Goal: Communication & Community: Share content

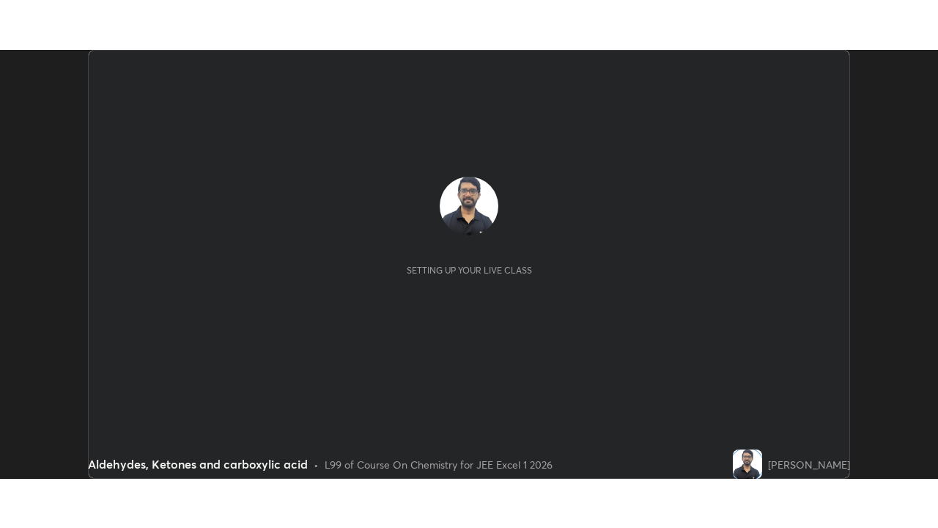
scroll to position [429, 937]
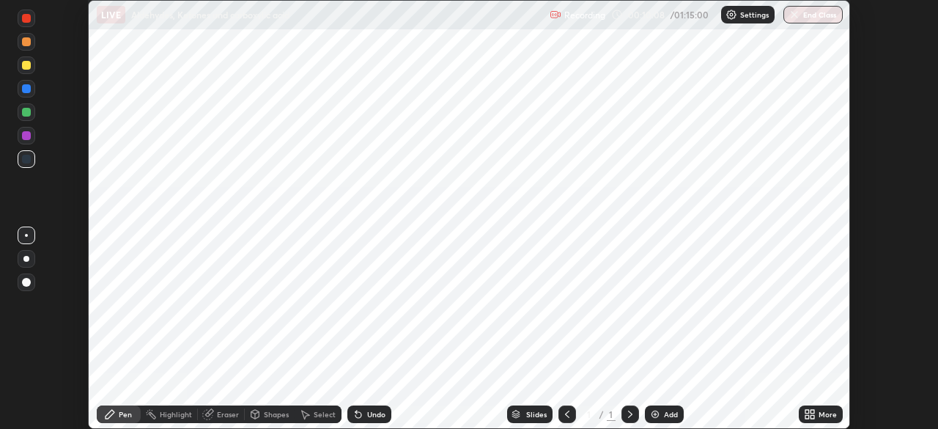
click at [822, 412] on div "More" at bounding box center [828, 413] width 18 height 7
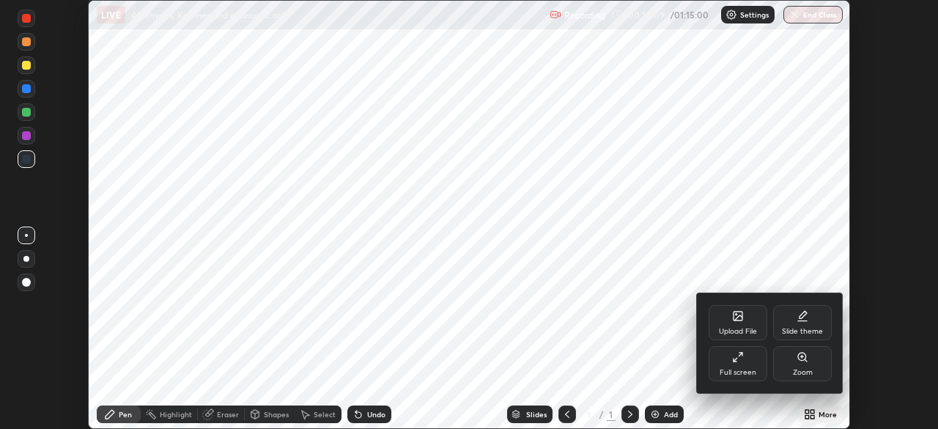
click at [742, 365] on div "Full screen" at bounding box center [738, 363] width 59 height 35
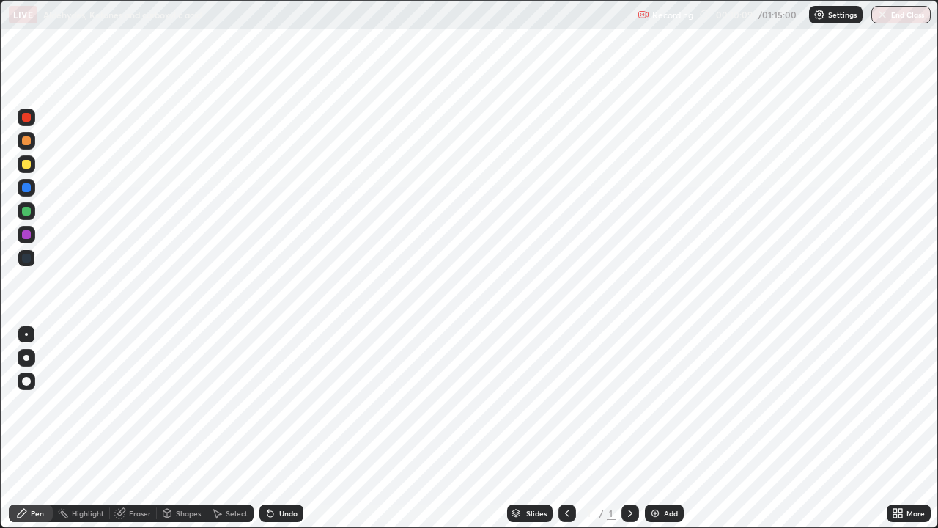
scroll to position [528, 938]
click at [629, 428] on icon at bounding box center [630, 513] width 12 height 12
click at [514, 428] on icon at bounding box center [515, 514] width 7 height 2
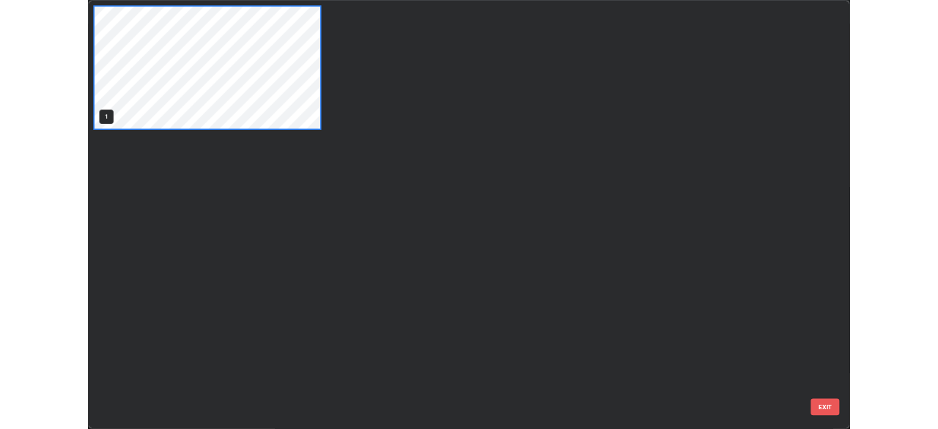
scroll to position [522, 929]
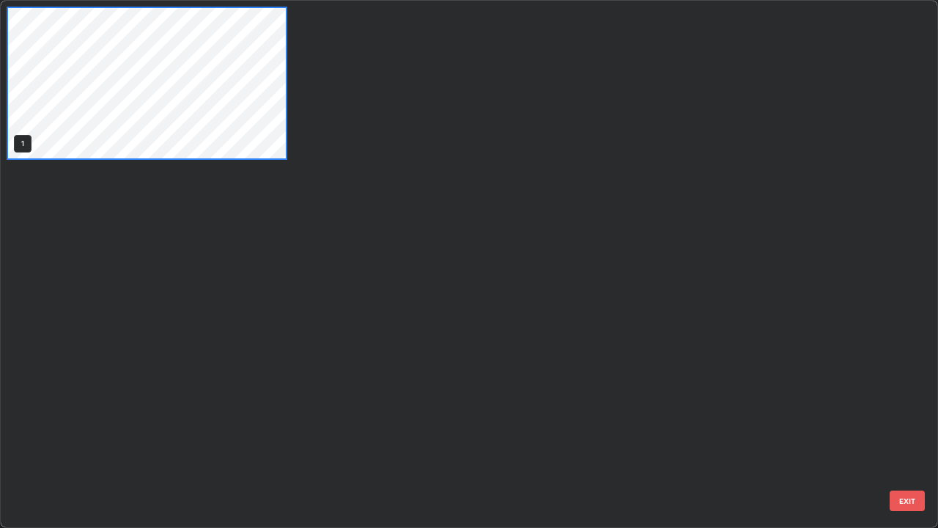
click at [525, 428] on div "1" at bounding box center [456, 264] width 911 height 526
click at [315, 122] on div "1" at bounding box center [440, 83] width 878 height 165
click at [313, 117] on div "1" at bounding box center [440, 83] width 878 height 165
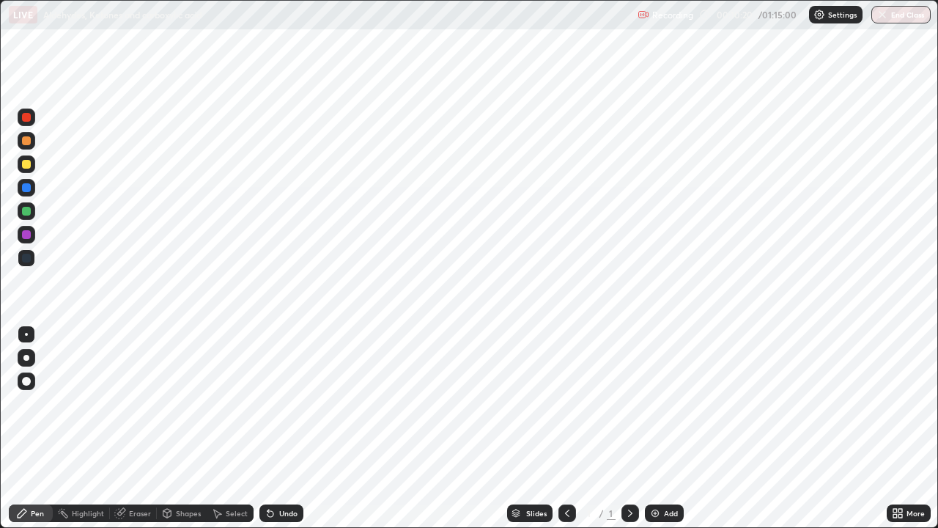
click at [254, 158] on div "1" at bounding box center [147, 83] width 281 height 153
click at [664, 428] on div "Add" at bounding box center [671, 512] width 14 height 7
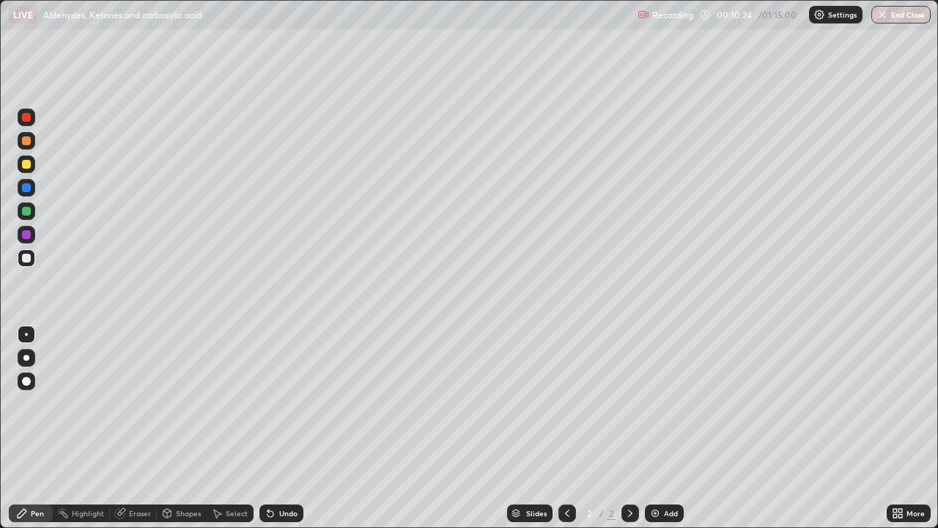
click at [27, 357] on div at bounding box center [26, 358] width 6 height 6
click at [273, 428] on div "Undo" at bounding box center [281, 513] width 44 height 18
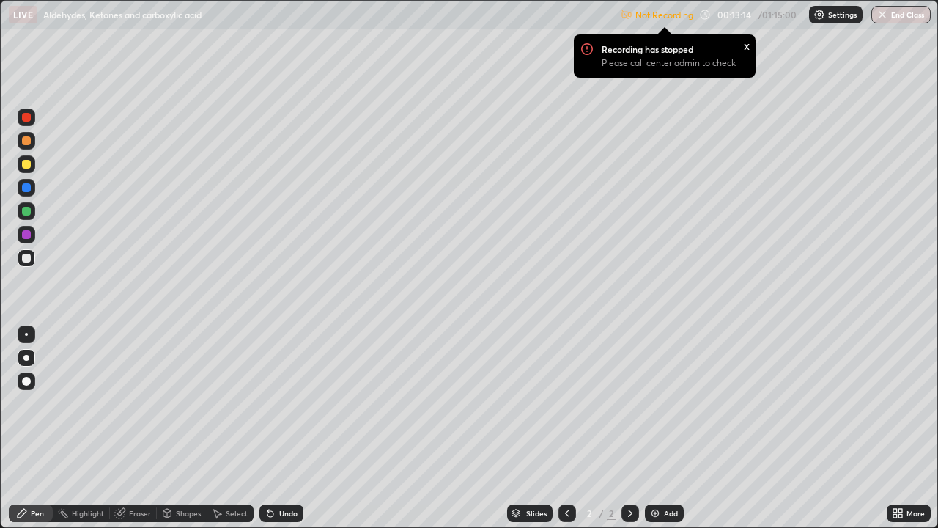
click at [21, 258] on div at bounding box center [27, 258] width 18 height 18
click at [910, 428] on div "More" at bounding box center [916, 512] width 18 height 7
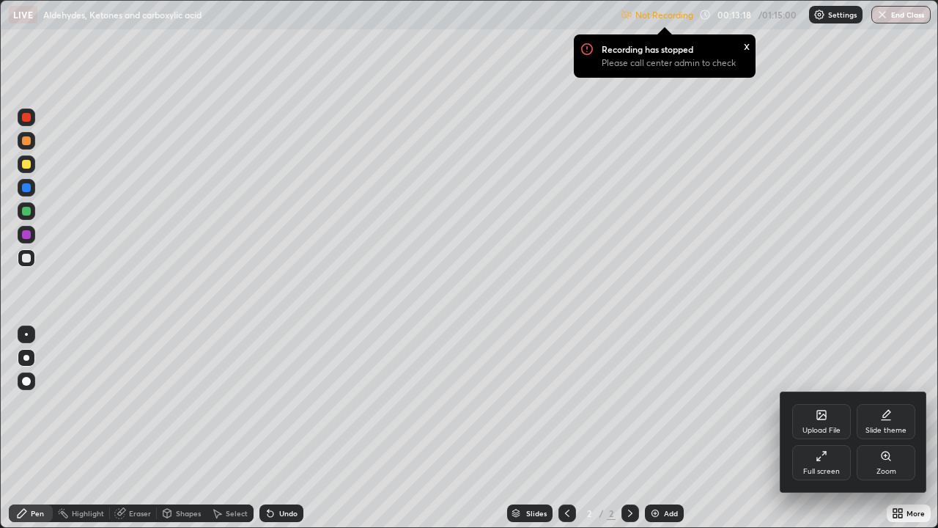
click at [822, 428] on div "Full screen" at bounding box center [821, 471] width 37 height 7
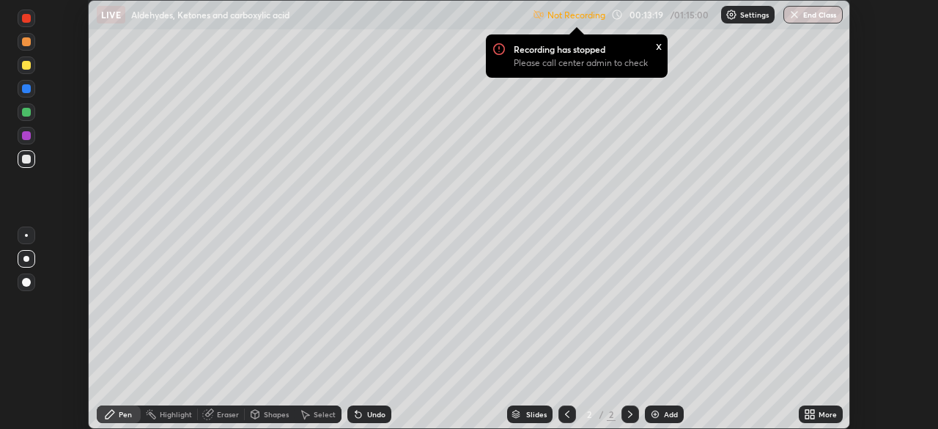
scroll to position [72868, 72359]
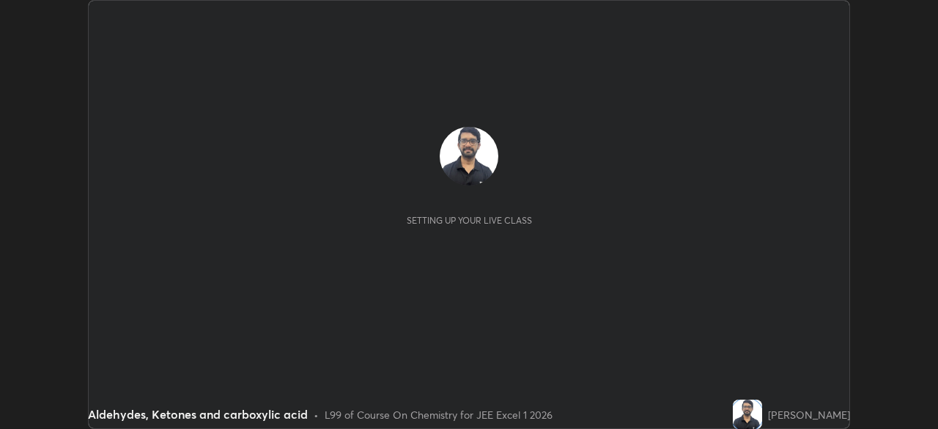
scroll to position [429, 937]
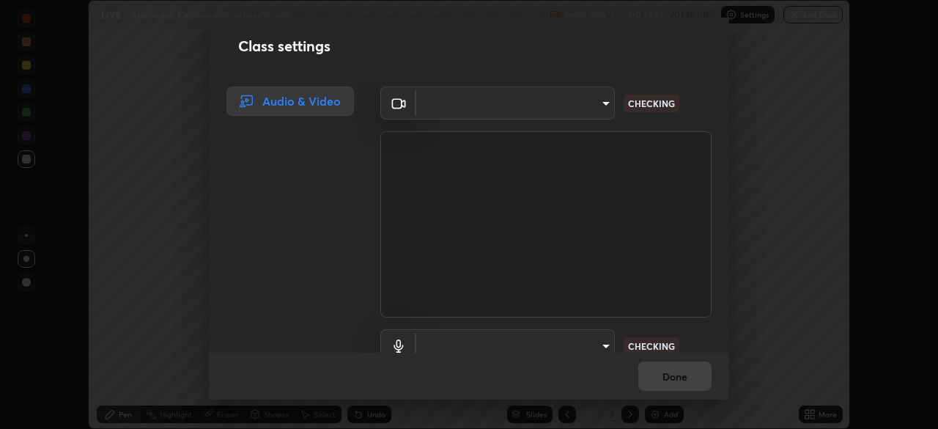
type input "b04d3f4aab0507a607fcb058103082b40897ea5b56942dd6fa8112f95d025699"
type input "communications"
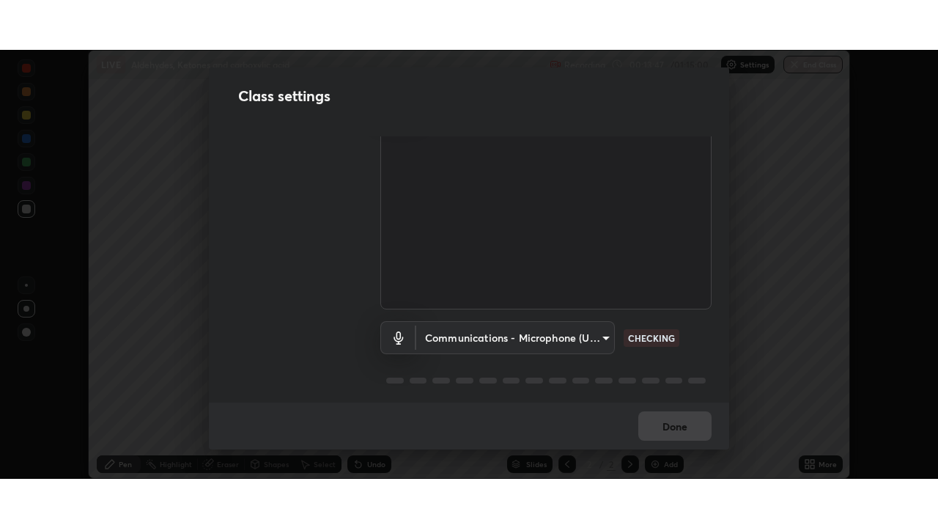
scroll to position [67, 0]
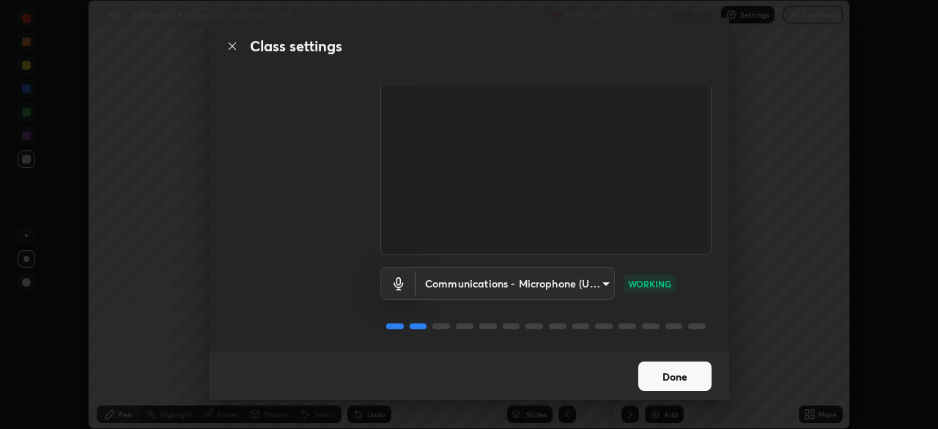
click at [685, 378] on button "Done" at bounding box center [674, 375] width 73 height 29
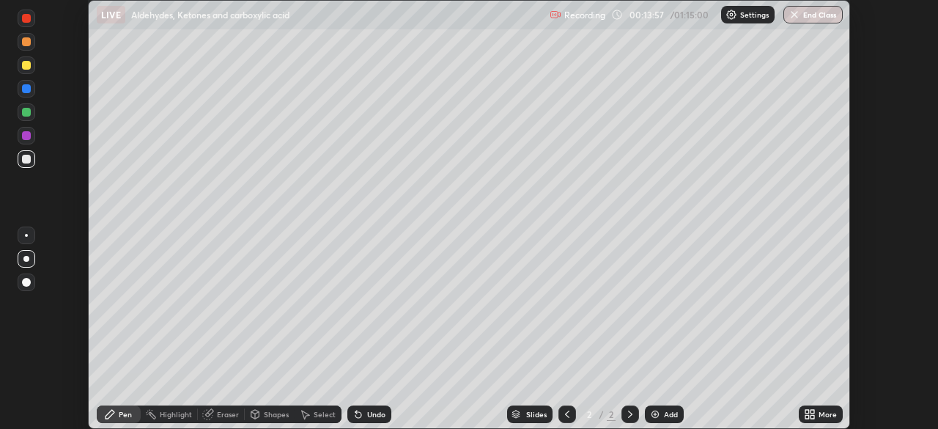
click at [822, 418] on div "More" at bounding box center [828, 413] width 18 height 7
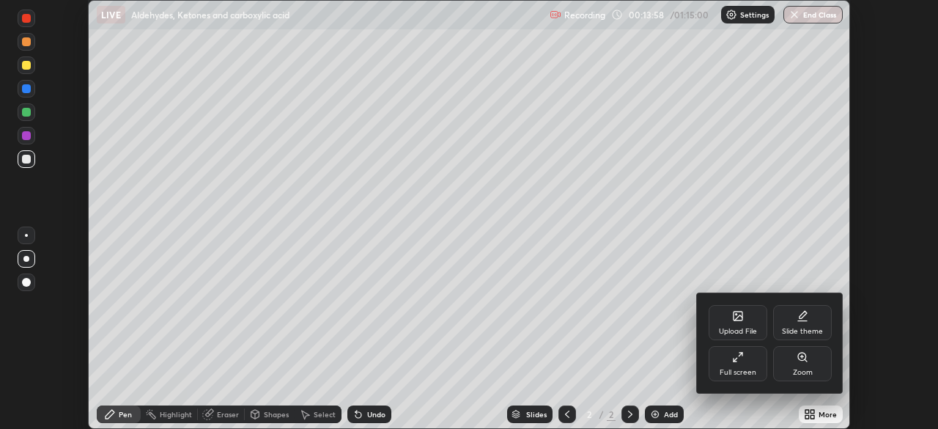
click at [743, 366] on div "Full screen" at bounding box center [738, 363] width 59 height 35
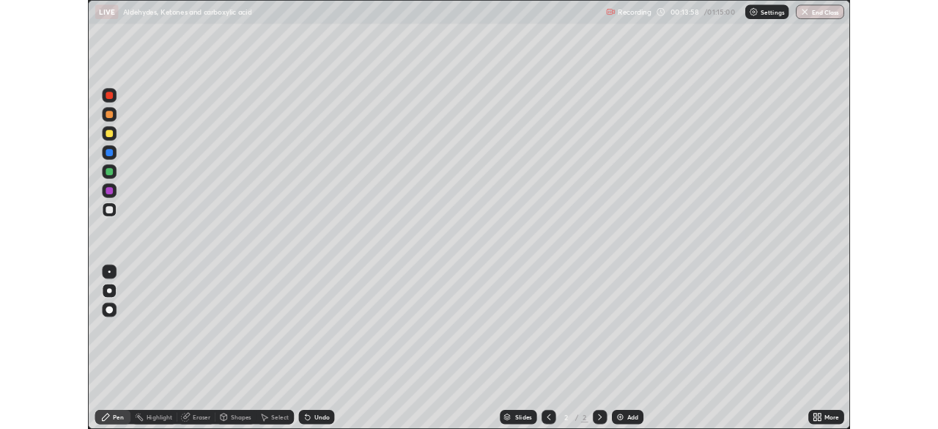
scroll to position [528, 938]
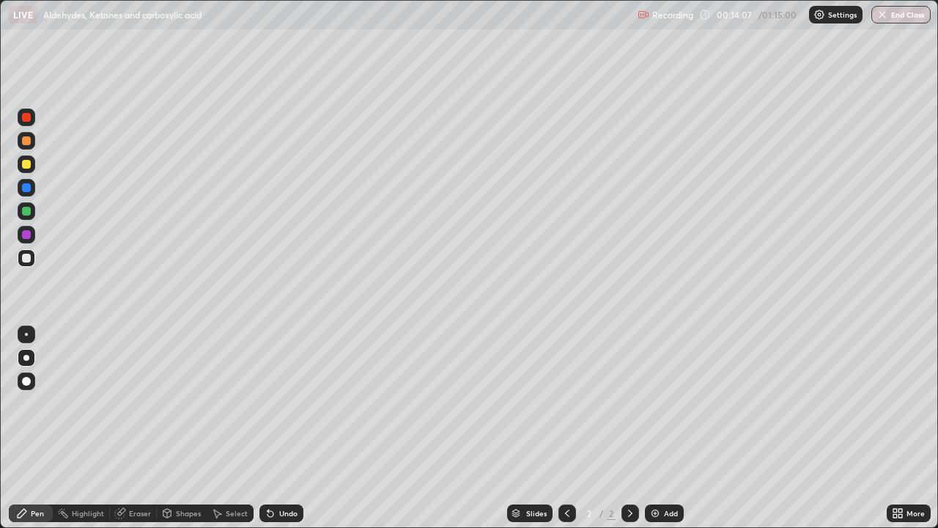
click at [662, 428] on div "Add" at bounding box center [664, 513] width 39 height 18
click at [24, 172] on div at bounding box center [27, 164] width 18 height 18
click at [26, 260] on div at bounding box center [26, 258] width 9 height 9
click at [30, 144] on div at bounding box center [26, 140] width 9 height 9
click at [26, 167] on div at bounding box center [26, 164] width 9 height 9
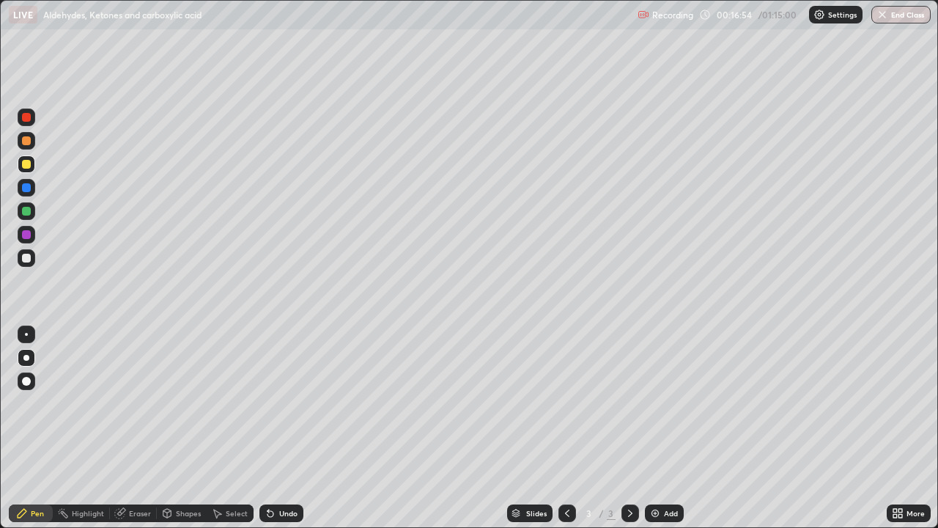
click at [24, 257] on div at bounding box center [26, 258] width 9 height 9
click at [27, 165] on div at bounding box center [26, 164] width 9 height 9
click at [25, 259] on div at bounding box center [26, 258] width 9 height 9
click at [286, 428] on div "Undo" at bounding box center [288, 512] width 18 height 7
click at [652, 428] on img at bounding box center [655, 513] width 12 height 12
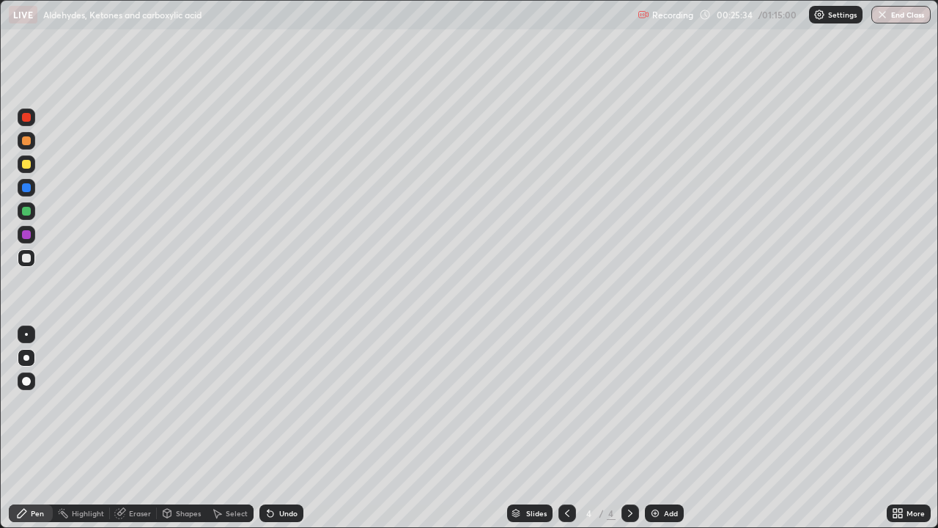
click at [265, 428] on icon at bounding box center [271, 513] width 12 height 12
click at [268, 428] on icon at bounding box center [268, 509] width 1 height 1
click at [24, 263] on div at bounding box center [27, 258] width 18 height 18
click at [653, 428] on div "Add" at bounding box center [664, 513] width 39 height 18
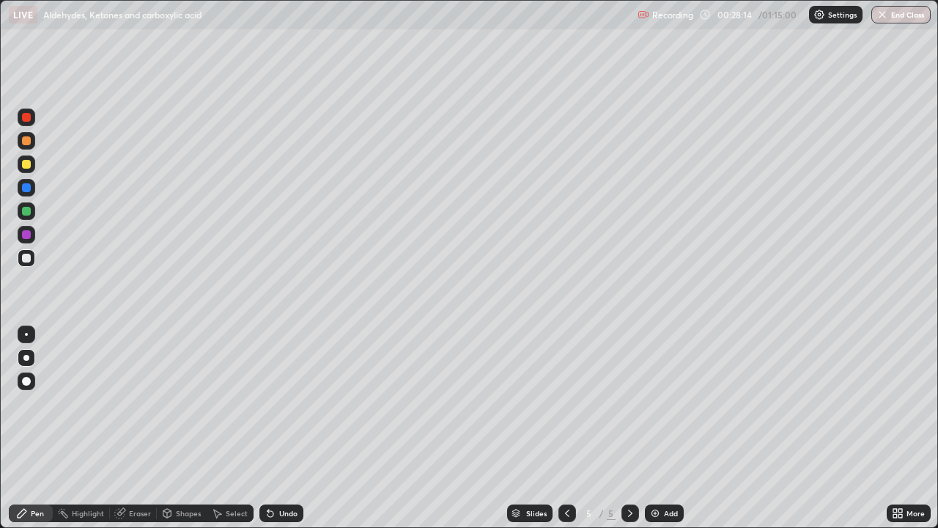
click at [280, 428] on div "Undo" at bounding box center [288, 512] width 18 height 7
click at [134, 428] on div "Eraser" at bounding box center [140, 512] width 22 height 7
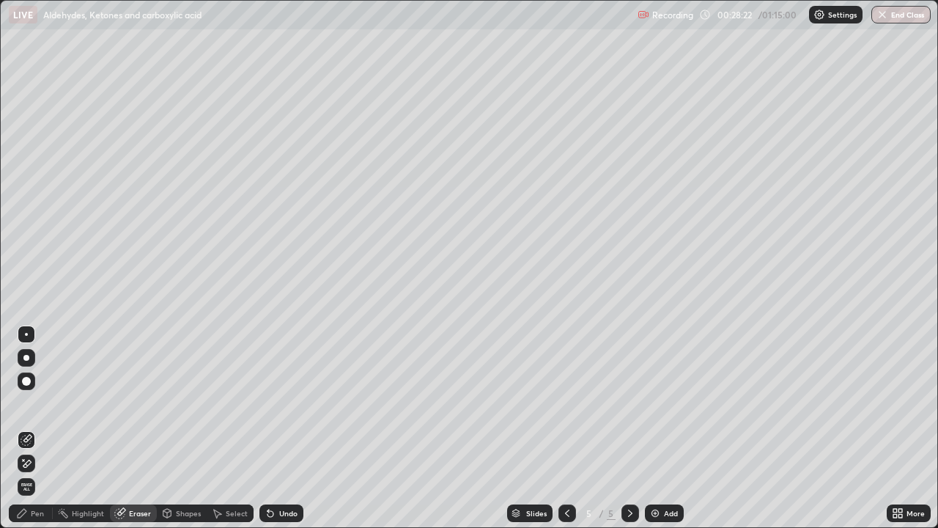
click at [26, 428] on icon at bounding box center [22, 513] width 12 height 12
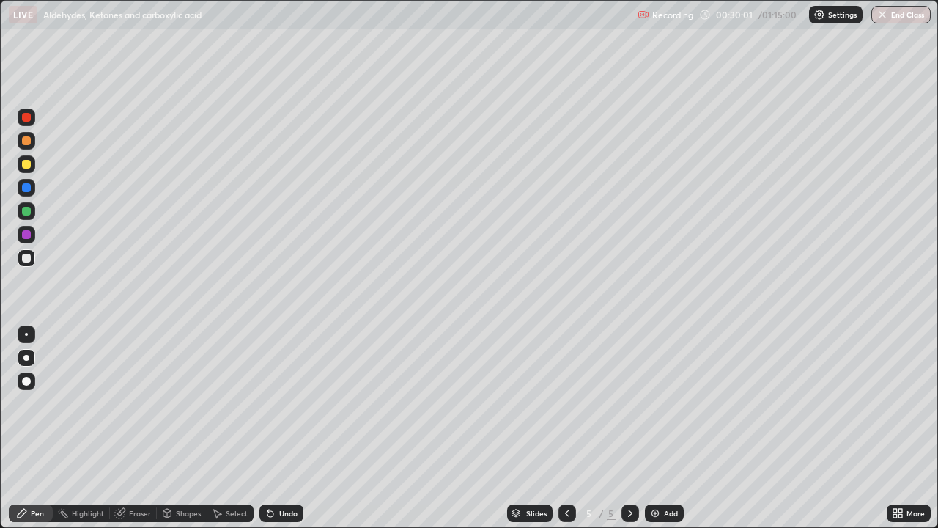
click at [263, 428] on div "Undo" at bounding box center [281, 513] width 44 height 18
click at [23, 257] on div at bounding box center [26, 258] width 9 height 9
click at [666, 428] on div "Add" at bounding box center [664, 513] width 39 height 18
click at [276, 428] on div "Undo" at bounding box center [281, 513] width 44 height 18
click at [268, 428] on icon at bounding box center [268, 509] width 1 height 1
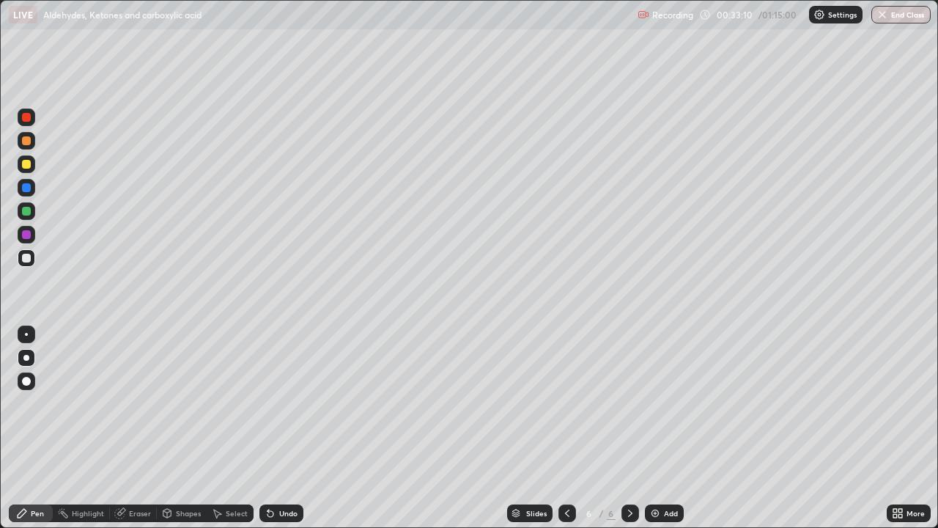
click at [273, 428] on div "Undo" at bounding box center [281, 513] width 44 height 18
click at [272, 428] on div "Undo" at bounding box center [281, 513] width 44 height 18
click at [285, 428] on div "Undo" at bounding box center [281, 513] width 44 height 18
click at [284, 428] on div "Undo" at bounding box center [288, 512] width 18 height 7
click at [28, 168] on div at bounding box center [26, 164] width 9 height 9
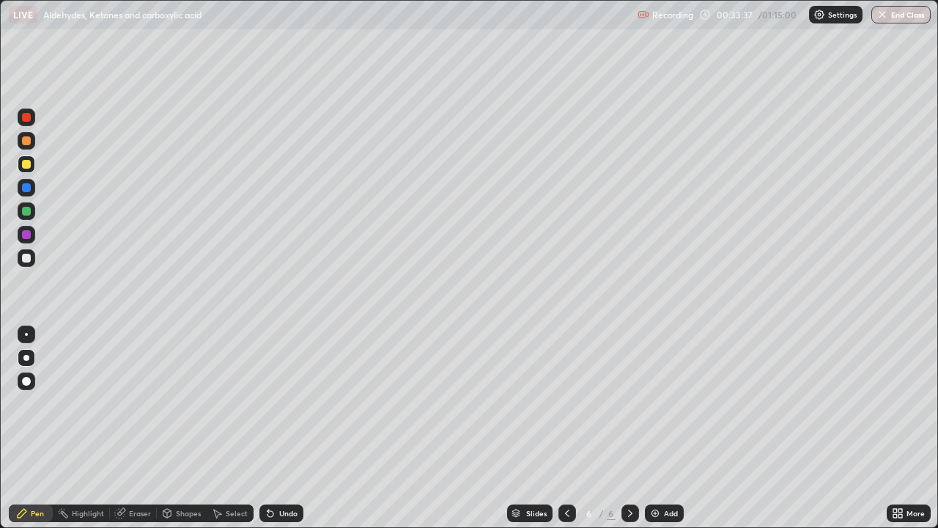
click at [128, 428] on div "Eraser" at bounding box center [133, 513] width 47 height 18
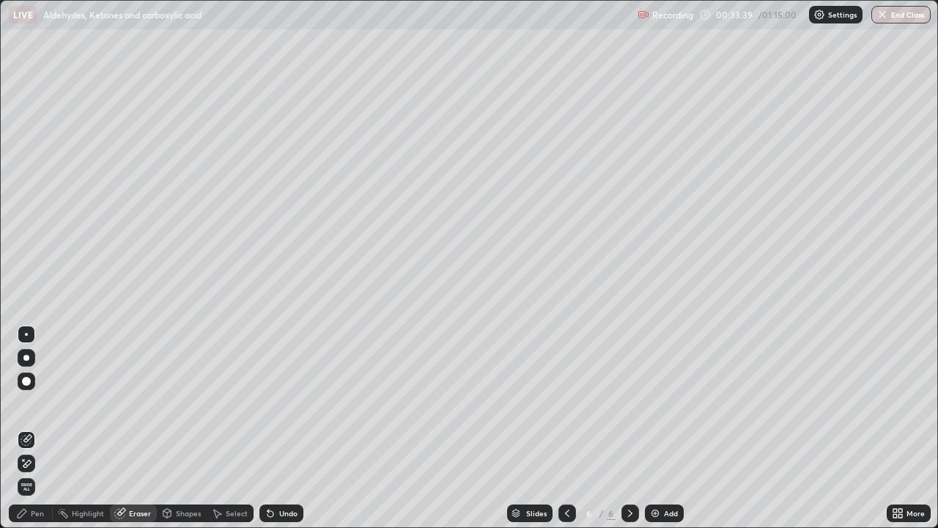
click at [23, 428] on icon at bounding box center [22, 513] width 9 height 9
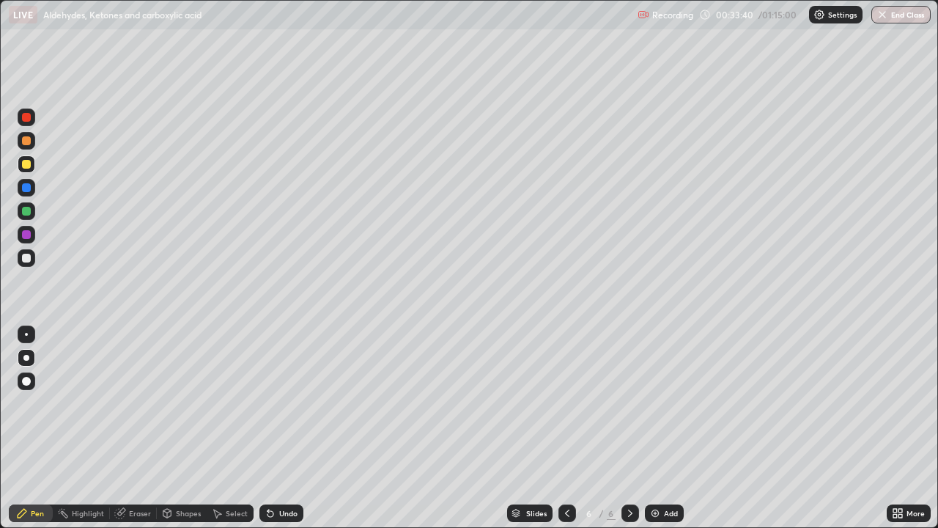
click at [268, 428] on icon at bounding box center [268, 509] width 1 height 1
click at [26, 259] on div at bounding box center [26, 258] width 9 height 9
click at [26, 169] on div at bounding box center [27, 164] width 18 height 18
click at [29, 259] on div at bounding box center [26, 258] width 9 height 9
click at [664, 428] on div "Add" at bounding box center [671, 512] width 14 height 7
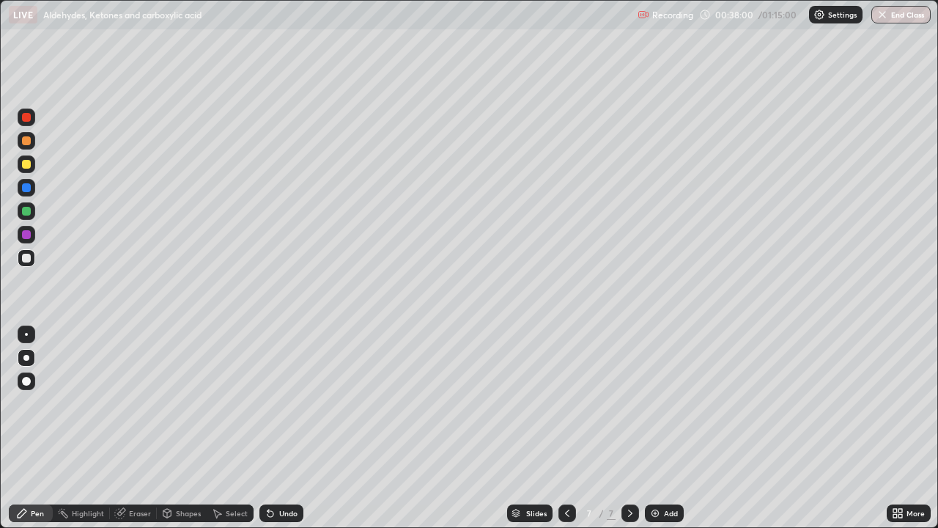
click at [288, 428] on div "Undo" at bounding box center [288, 512] width 18 height 7
click at [27, 169] on div at bounding box center [27, 164] width 18 height 18
click at [29, 235] on div at bounding box center [26, 234] width 9 height 9
click at [23, 260] on div at bounding box center [26, 258] width 9 height 9
click at [24, 164] on div at bounding box center [26, 164] width 9 height 9
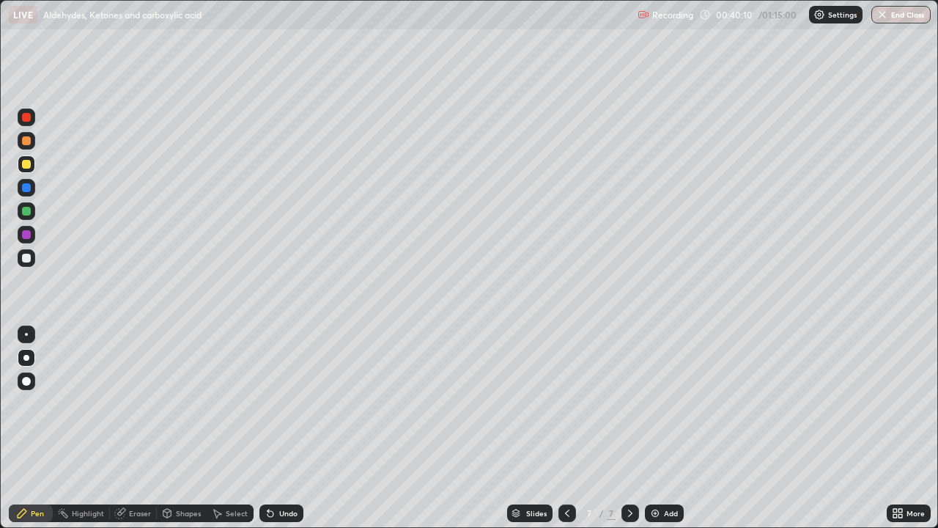
click at [276, 428] on div "Undo" at bounding box center [281, 513] width 44 height 18
click at [280, 428] on div "Undo" at bounding box center [281, 513] width 44 height 18
click at [32, 237] on div at bounding box center [27, 235] width 18 height 18
click at [28, 160] on div at bounding box center [26, 164] width 9 height 9
click at [27, 235] on div at bounding box center [26, 234] width 9 height 9
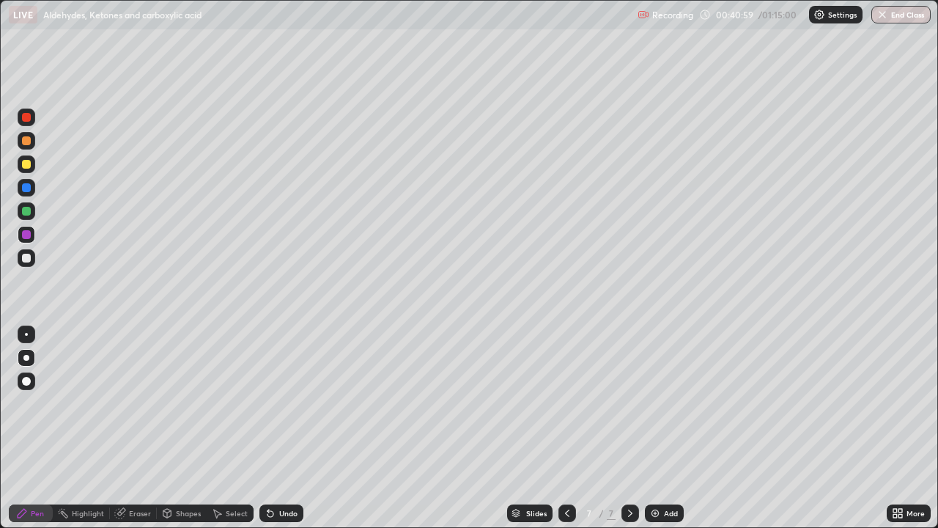
click at [26, 165] on div at bounding box center [26, 164] width 9 height 9
click at [26, 256] on div at bounding box center [26, 258] width 9 height 9
click at [22, 256] on div at bounding box center [26, 258] width 9 height 9
click at [651, 428] on div "Add" at bounding box center [664, 513] width 39 height 18
click at [276, 428] on div "Undo" at bounding box center [281, 513] width 44 height 18
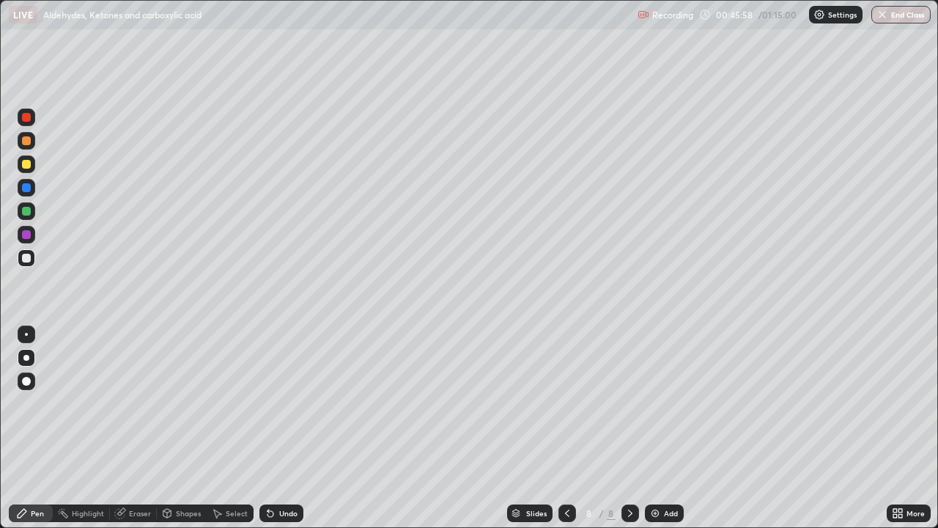
click at [275, 428] on div "Undo" at bounding box center [281, 513] width 44 height 18
click at [273, 428] on icon at bounding box center [271, 513] width 12 height 12
click at [274, 428] on div "Undo" at bounding box center [281, 513] width 44 height 18
click at [268, 428] on icon at bounding box center [271, 514] width 6 height 6
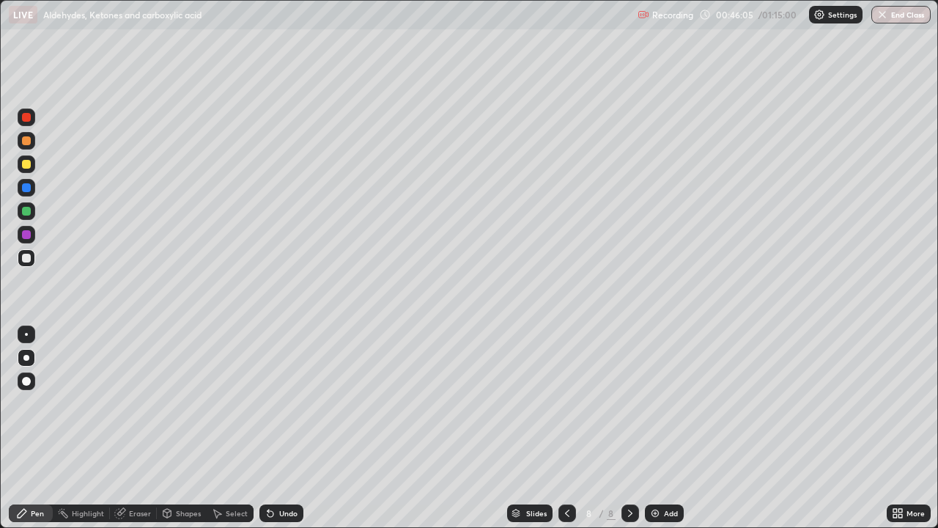
click at [281, 428] on div "Undo" at bounding box center [288, 512] width 18 height 7
click at [28, 160] on div at bounding box center [26, 164] width 9 height 9
click at [29, 258] on div at bounding box center [26, 258] width 9 height 9
click at [126, 428] on div "Eraser" at bounding box center [133, 513] width 47 height 18
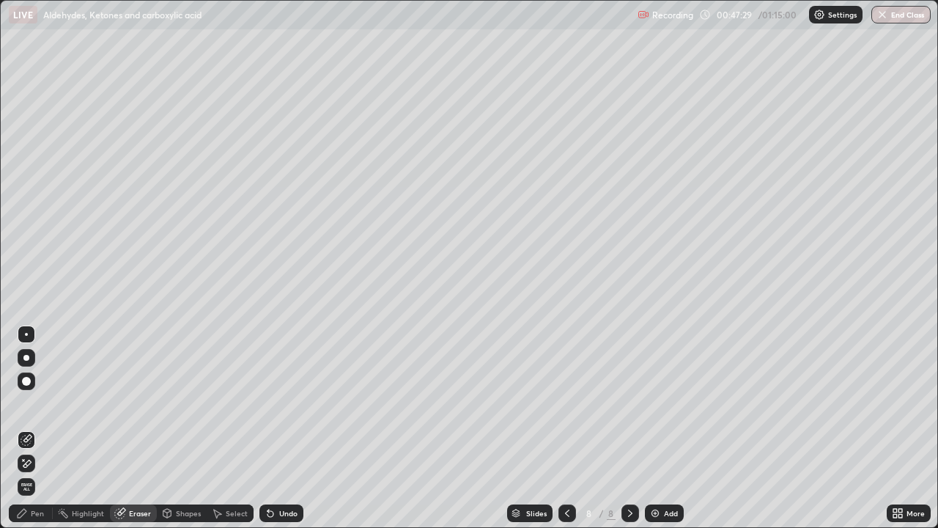
click at [24, 428] on icon at bounding box center [22, 513] width 9 height 9
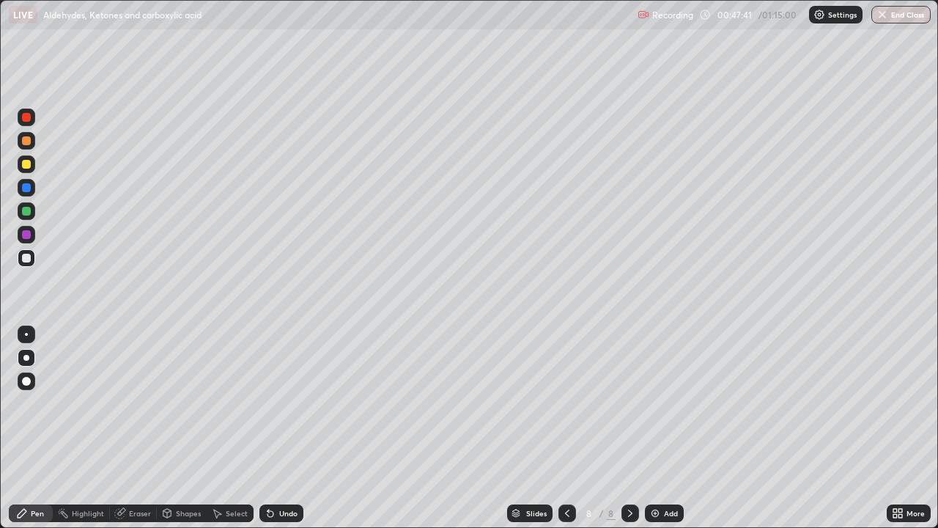
click at [28, 163] on div at bounding box center [26, 164] width 9 height 9
click at [20, 260] on div at bounding box center [27, 258] width 18 height 18
click at [27, 265] on div at bounding box center [27, 258] width 18 height 18
click at [651, 428] on img at bounding box center [655, 513] width 12 height 12
click at [268, 428] on icon at bounding box center [271, 514] width 6 height 6
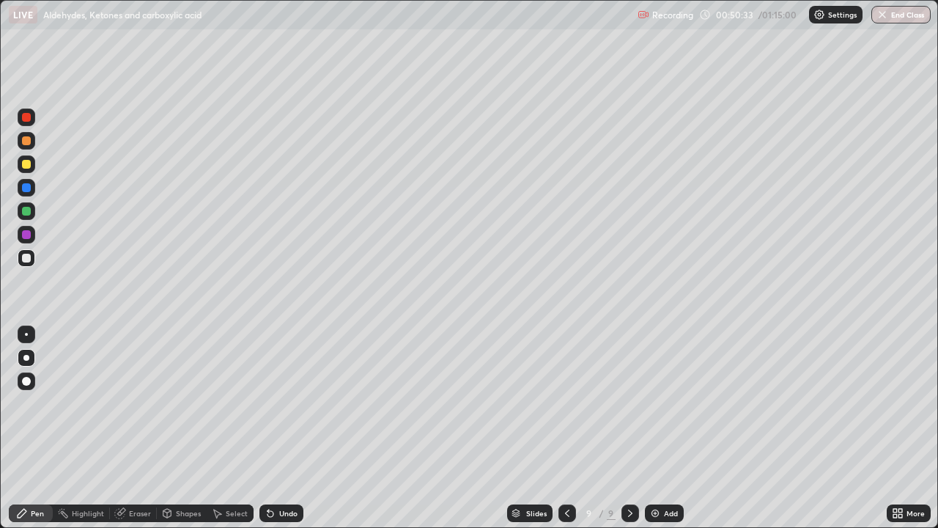
click at [268, 428] on icon at bounding box center [271, 514] width 6 height 6
click at [281, 428] on div "Undo" at bounding box center [281, 513] width 44 height 18
click at [277, 428] on div "Undo" at bounding box center [281, 513] width 44 height 18
click at [18, 259] on div at bounding box center [27, 258] width 18 height 18
click at [657, 428] on img at bounding box center [655, 513] width 12 height 12
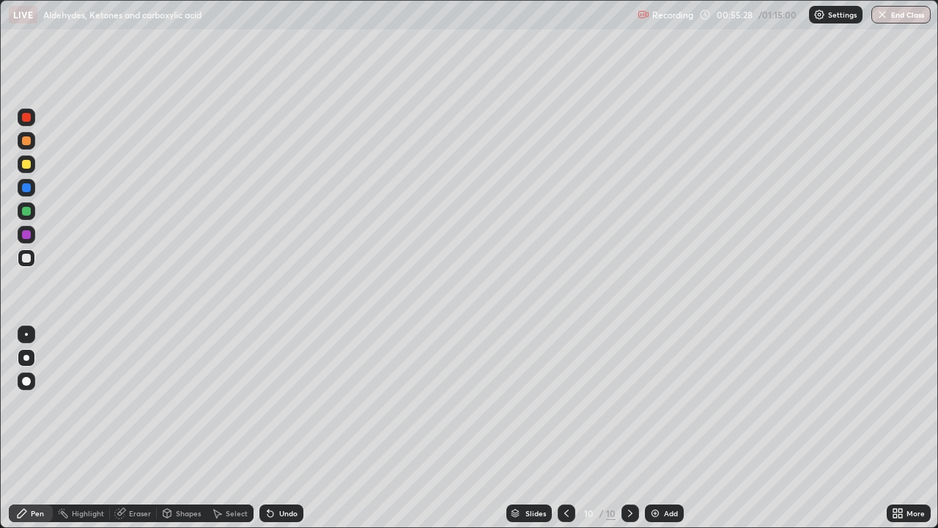
click at [268, 428] on icon at bounding box center [268, 509] width 1 height 1
click at [276, 428] on div "Undo" at bounding box center [281, 513] width 44 height 18
click at [27, 165] on div at bounding box center [26, 164] width 9 height 9
click at [268, 428] on icon at bounding box center [268, 509] width 1 height 1
click at [23, 213] on div at bounding box center [26, 211] width 9 height 9
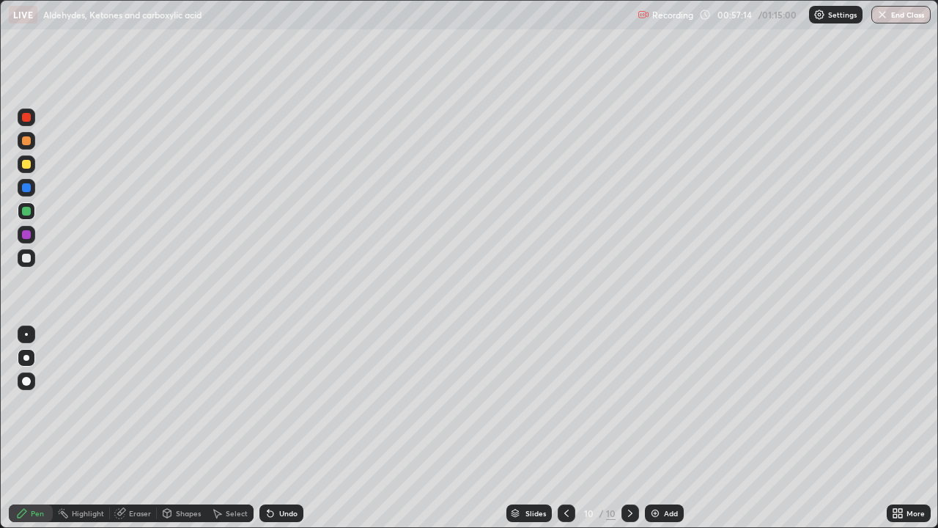
click at [26, 163] on div at bounding box center [26, 164] width 9 height 9
click at [23, 213] on div at bounding box center [26, 211] width 9 height 9
click at [29, 260] on div at bounding box center [26, 258] width 9 height 9
click at [26, 166] on div at bounding box center [26, 164] width 9 height 9
click at [26, 213] on div at bounding box center [26, 211] width 9 height 9
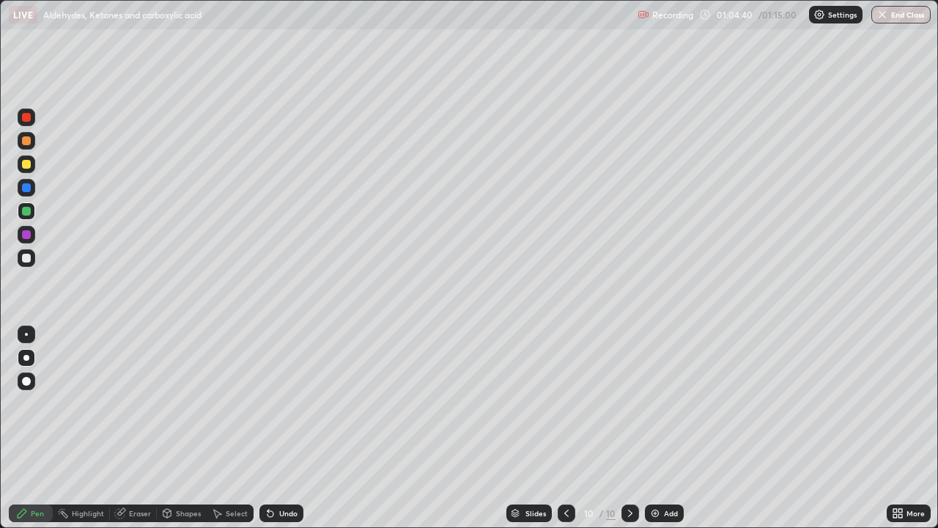
click at [29, 167] on div at bounding box center [26, 164] width 9 height 9
click at [280, 428] on div "Undo" at bounding box center [288, 512] width 18 height 7
click at [276, 428] on div "Undo" at bounding box center [281, 513] width 44 height 18
click at [282, 428] on div "Undo" at bounding box center [288, 512] width 18 height 7
click at [279, 428] on div "Undo" at bounding box center [288, 512] width 18 height 7
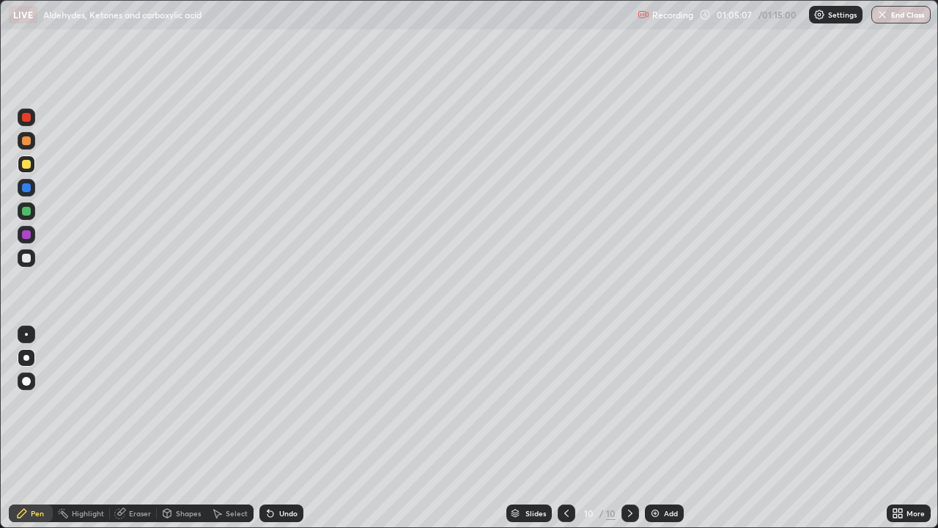
click at [279, 428] on div "Undo" at bounding box center [288, 512] width 18 height 7
click at [285, 428] on div "Undo" at bounding box center [288, 512] width 18 height 7
click at [33, 217] on div at bounding box center [27, 211] width 18 height 18
click at [23, 163] on div at bounding box center [26, 164] width 9 height 9
click at [270, 428] on icon at bounding box center [271, 514] width 6 height 6
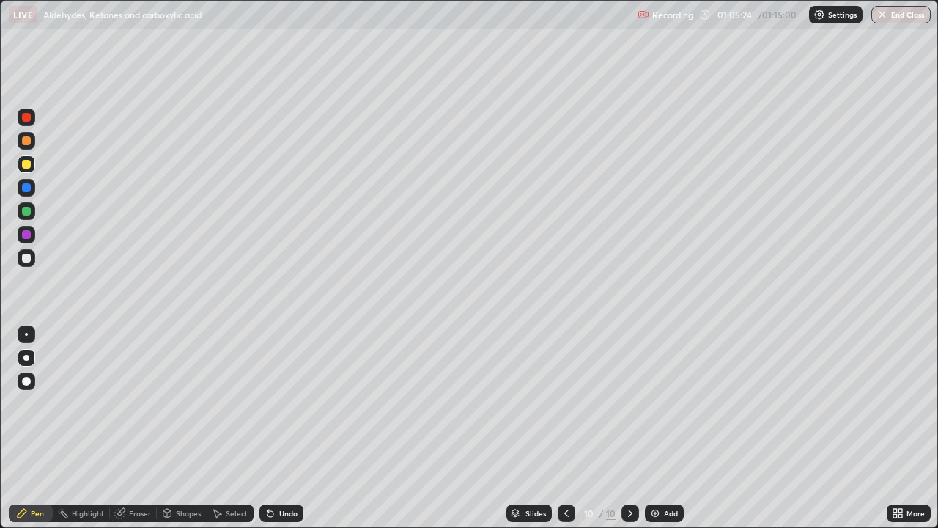
click at [273, 428] on icon at bounding box center [271, 513] width 12 height 12
click at [268, 428] on icon at bounding box center [271, 514] width 6 height 6
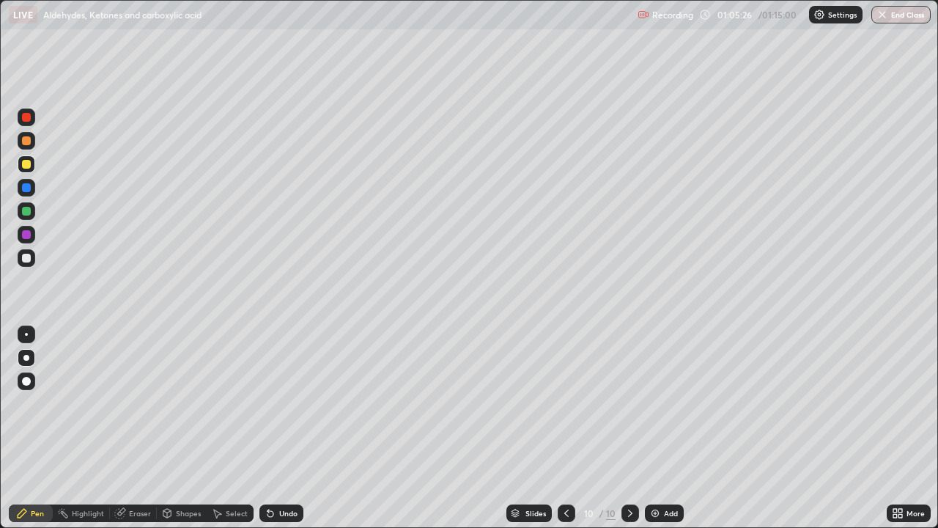
click at [274, 428] on div "Undo" at bounding box center [281, 513] width 44 height 18
click at [276, 428] on div "Undo" at bounding box center [281, 513] width 44 height 18
click at [275, 428] on div "Undo" at bounding box center [281, 513] width 44 height 18
click at [32, 252] on div at bounding box center [27, 258] width 18 height 18
click at [903, 15] on button "End Class" at bounding box center [902, 15] width 58 height 18
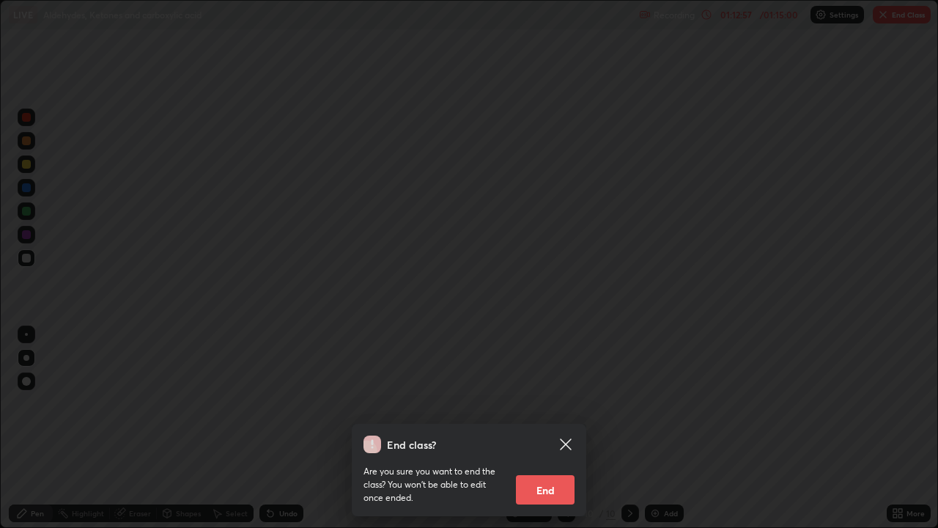
click at [550, 428] on button "End" at bounding box center [545, 489] width 59 height 29
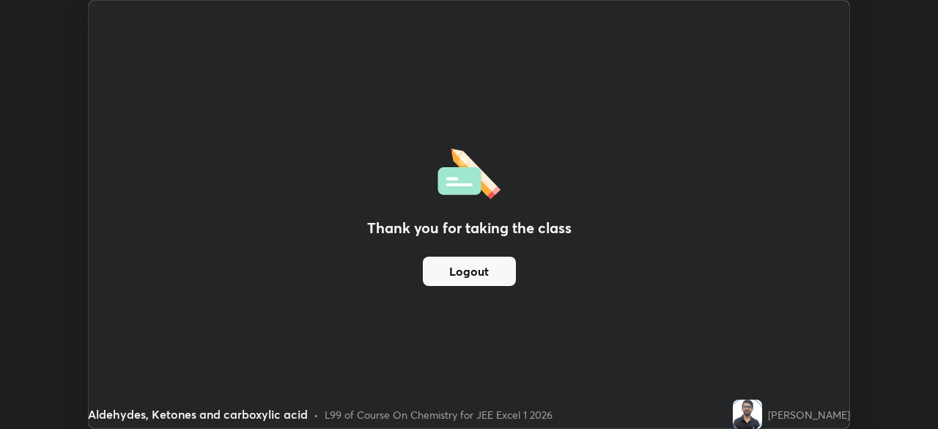
scroll to position [72868, 72359]
